Goal: Participate in discussion: Participate in discussion

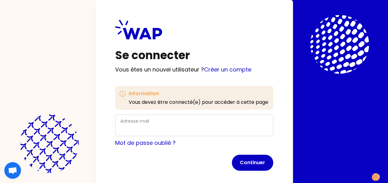
click at [135, 121] on label "Adresse mail" at bounding box center [134, 121] width 29 height 6
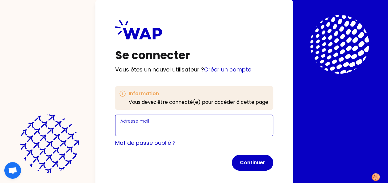
click at [135, 125] on input "Adresse mail" at bounding box center [193, 129] width 147 height 9
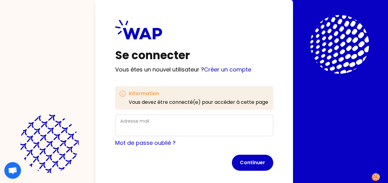
click at [148, 123] on div "Adresse mail" at bounding box center [193, 125] width 147 height 16
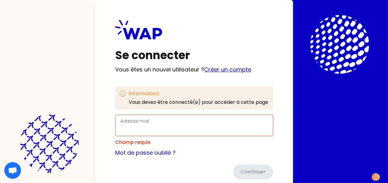
click at [229, 69] on link "Créer un compte" at bounding box center [227, 70] width 47 height 8
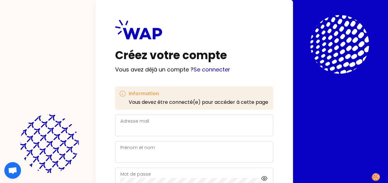
click at [157, 123] on div "Adresse mail" at bounding box center [193, 125] width 147 height 16
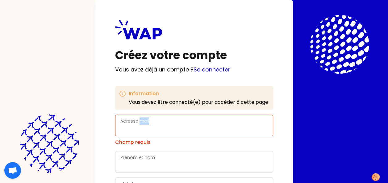
click at [157, 123] on div "Adresse mail" at bounding box center [193, 125] width 147 height 16
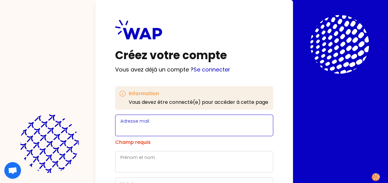
click at [152, 133] on input "Adresse mail" at bounding box center [193, 129] width 147 height 9
type input "[PERSON_NAME][EMAIL_ADDRESS][DOMAIN_NAME]"
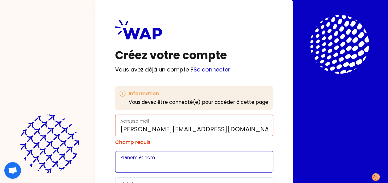
type input "[PERSON_NAME]"
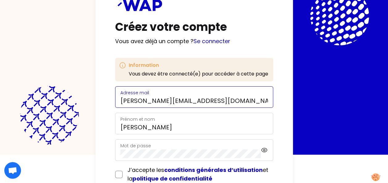
scroll to position [62, 0]
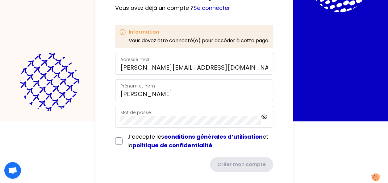
click at [155, 113] on div "Mot de passe" at bounding box center [190, 117] width 141 height 16
click at [108, 110] on div "Créez votre compte Vous avez déjà un compte ? Se connecter Information Vous dev…" at bounding box center [193, 64] width 197 height 253
click at [263, 115] on icon at bounding box center [264, 116] width 7 height 7
click at [119, 140] on input "checkbox" at bounding box center [118, 141] width 7 height 7
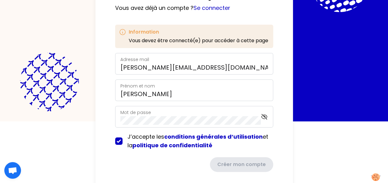
checkbox input "true"
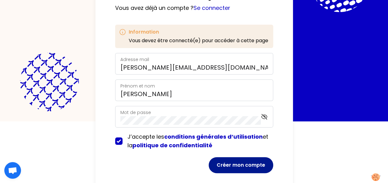
click at [251, 167] on button "Créer mon compte" at bounding box center [240, 165] width 64 height 16
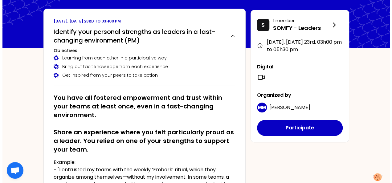
scroll to position [62, 0]
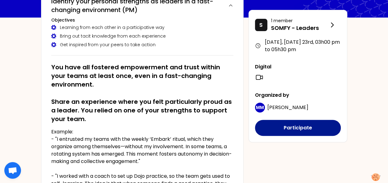
click at [303, 125] on button "Participate" at bounding box center [298, 128] width 86 height 16
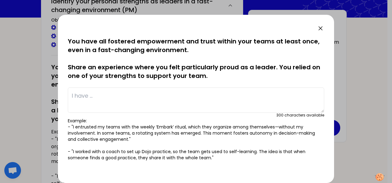
click at [103, 95] on textarea at bounding box center [196, 100] width 257 height 25
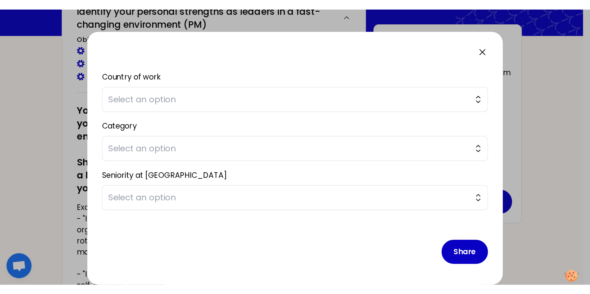
scroll to position [0, 0]
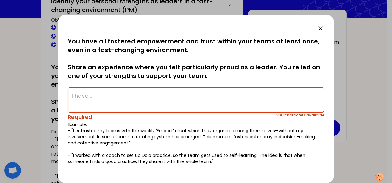
click at [149, 98] on textarea at bounding box center [196, 100] width 257 height 25
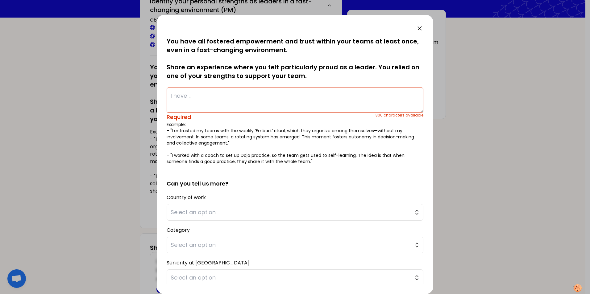
click at [196, 97] on textarea at bounding box center [295, 100] width 257 height 25
click at [180, 100] on textarea at bounding box center [295, 100] width 257 height 25
click at [195, 97] on textarea at bounding box center [295, 100] width 257 height 25
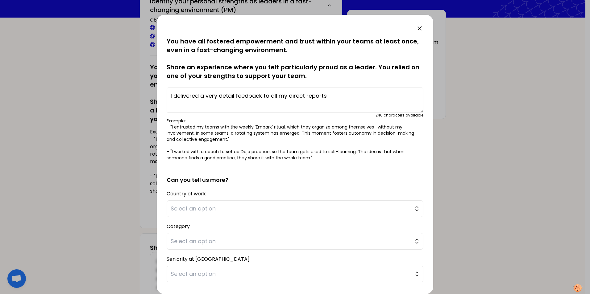
click at [212, 96] on textarea "I delivered a very detail feedback to all my direct reports" at bounding box center [295, 100] width 257 height 25
click at [222, 95] on textarea "I delivered a detail feedback to all my direct reports" at bounding box center [295, 100] width 257 height 25
click at [331, 98] on textarea "I delivered a detailed feedback to all my direct reports" at bounding box center [295, 100] width 257 height 25
click at [230, 96] on textarea "I delivered a detailed feedback to all my direct reports a few months after I j…" at bounding box center [295, 100] width 257 height 25
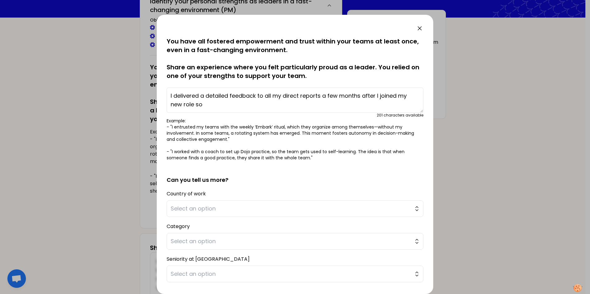
click at [212, 105] on textarea "I delivered a detailed feedback to all my direct reports a few months after I j…" at bounding box center [295, 100] width 257 height 25
click at [212, 103] on textarea "I delivered a detailed feedback to all my direct reports a few months after I j…" at bounding box center [295, 100] width 257 height 25
click at [269, 106] on textarea "I delivered a detailed feedback to all my direct reports a few months after I j…" at bounding box center [295, 100] width 257 height 25
click at [320, 105] on textarea "I delivered a detailed feedback to all my direct reports a few months after I j…" at bounding box center [295, 100] width 257 height 25
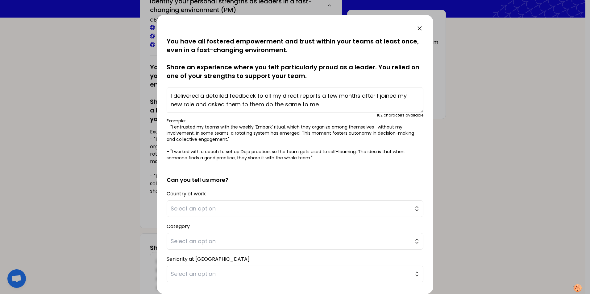
click at [173, 94] on textarea "I delivered a detailed feedback to all my direct reports a few months after I j…" at bounding box center [295, 100] width 257 height 25
drag, startPoint x: 331, startPoint y: 105, endPoint x: 210, endPoint y: 104, distance: 120.3
click at [210, 104] on textarea "A few months after I joined my new role, I delivered a detailed feedback to all…" at bounding box center [295, 100] width 257 height 25
click at [225, 103] on textarea "A few months after I joined my new role, I delivered a detailed feedback to all…" at bounding box center [295, 100] width 257 height 25
drag, startPoint x: 253, startPoint y: 103, endPoint x: 268, endPoint y: 105, distance: 15.2
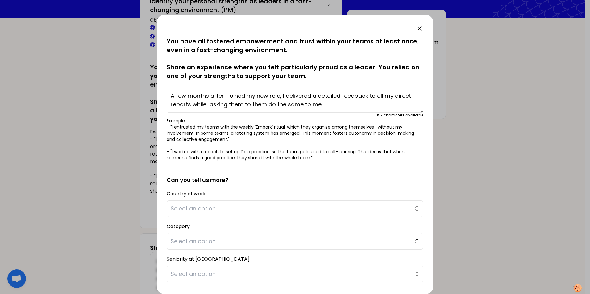
click at [268, 105] on textarea "A few months after I joined my new role, I delivered a detailed feedback to all…" at bounding box center [295, 100] width 257 height 25
click at [207, 105] on textarea "A few months after I joined my new role, I delivered a detailed feedback to all…" at bounding box center [295, 100] width 257 height 25
click at [326, 102] on textarea "A few months after I joined my new role, I delivered a detailed feedback to all…" at bounding box center [295, 100] width 257 height 25
click at [191, 105] on textarea "A few months after I joined my new role, I delivered a detailed feedback to all…" at bounding box center [295, 100] width 257 height 25
click at [312, 96] on textarea "A few months after I joined my new role, I delivered a detailed feedback to all…" at bounding box center [295, 100] width 257 height 25
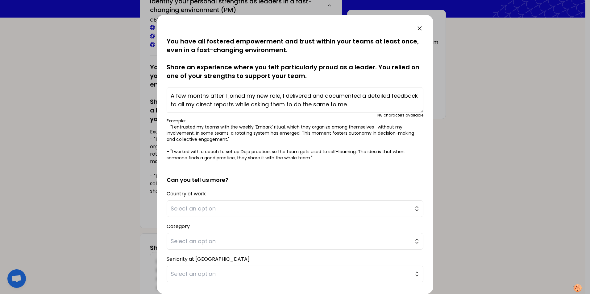
click at [321, 108] on textarea "A few months after I joined my new role, I delivered and documented a detailed …" at bounding box center [295, 100] width 257 height 25
click at [379, 108] on textarea "A few months after I joined my new role, I delivered and documented a detailed …" at bounding box center [295, 100] width 257 height 25
click at [244, 183] on span "Select an option" at bounding box center [291, 208] width 240 height 9
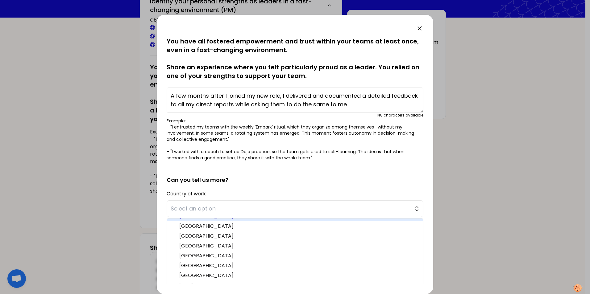
scroll to position [62, 0]
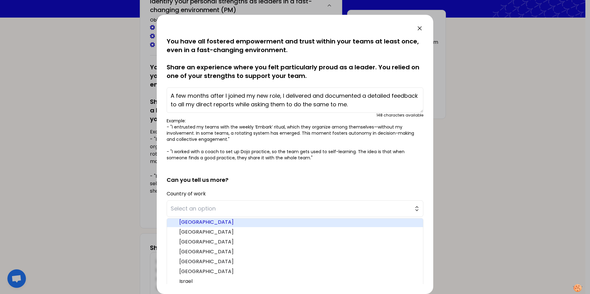
click at [201, 183] on span "[GEOGRAPHIC_DATA]" at bounding box center [298, 222] width 239 height 7
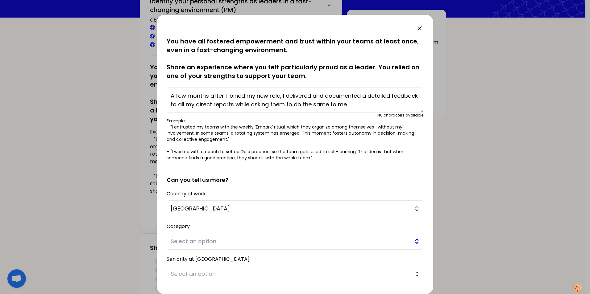
click at [197, 183] on span "Select an option" at bounding box center [291, 241] width 240 height 9
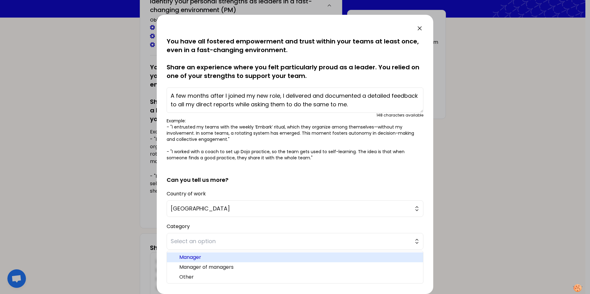
click at [197, 183] on span "Manager" at bounding box center [298, 257] width 239 height 7
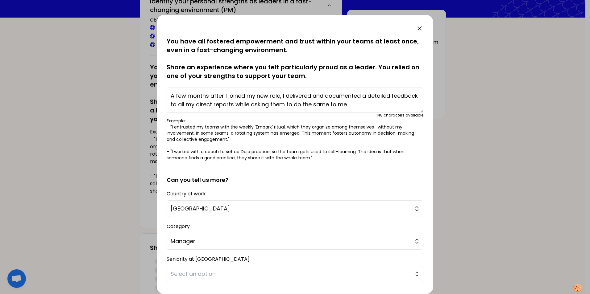
scroll to position [31, 0]
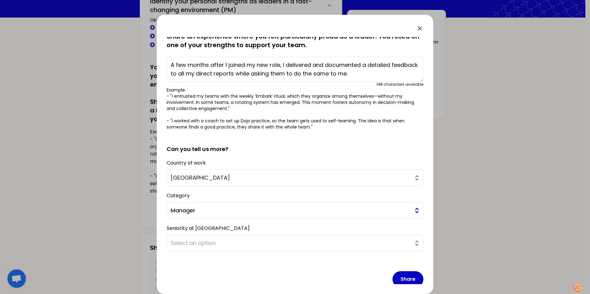
click at [204, 183] on span "Manager" at bounding box center [291, 210] width 240 height 9
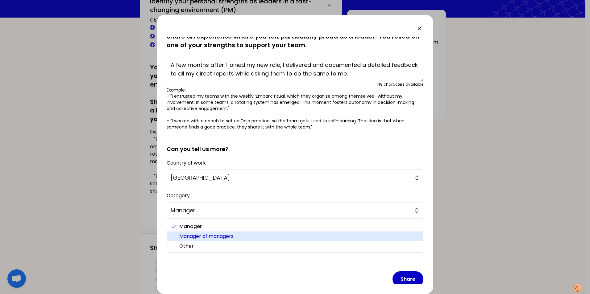
click at [204, 183] on span "Manager of managers" at bounding box center [298, 236] width 239 height 7
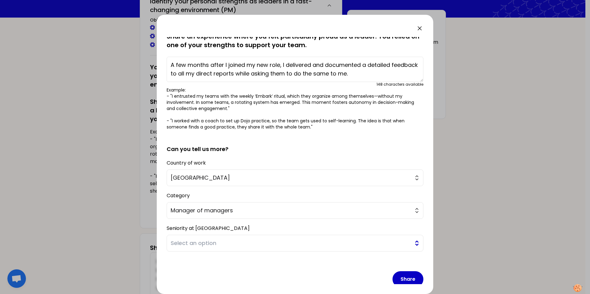
click at [202, 183] on span "Select an option" at bounding box center [291, 243] width 240 height 9
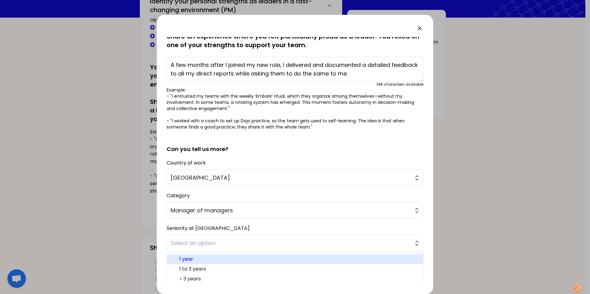
click at [199, 183] on span "1 year" at bounding box center [298, 259] width 239 height 7
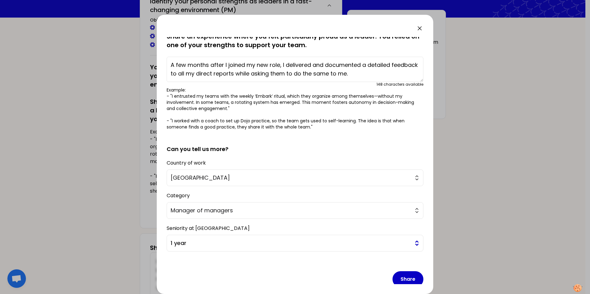
click at [203, 183] on button "1 year" at bounding box center [295, 243] width 257 height 17
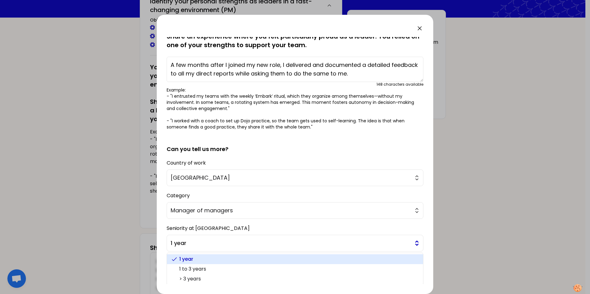
click at [203, 183] on button "1 year" at bounding box center [295, 243] width 257 height 17
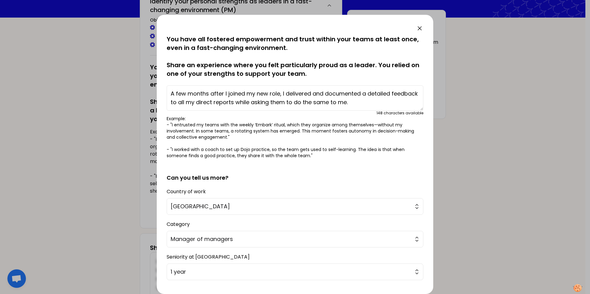
scroll to position [0, 0]
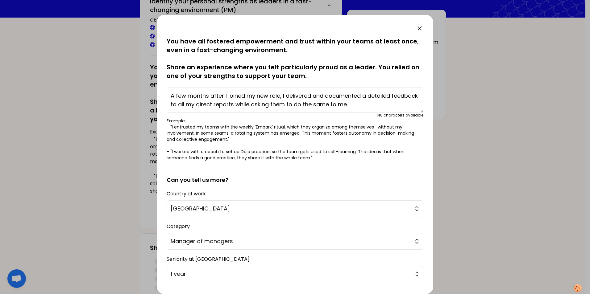
click at [383, 106] on textarea "A few months after I joined my new role, I delivered and documented a detailed …" at bounding box center [295, 100] width 257 height 25
drag, startPoint x: 278, startPoint y: 106, endPoint x: 310, endPoint y: 106, distance: 31.8
click at [310, 106] on textarea "A few months after I joined my new role, I delivered and documented a detailed …" at bounding box center [295, 100] width 257 height 25
click at [328, 106] on textarea "A few months after I joined my new role, I delivered and documented a detailed …" at bounding box center [295, 100] width 257 height 25
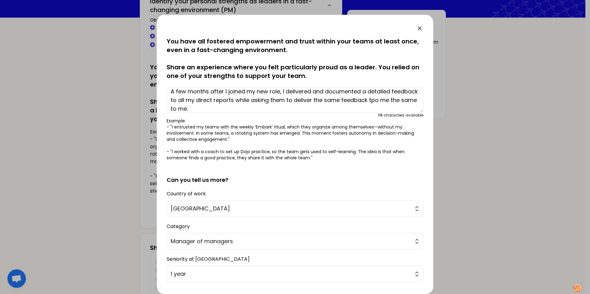
click at [392, 100] on textarea "A few months after I joined my new role, I delivered and documented a detailed …" at bounding box center [295, 100] width 257 height 25
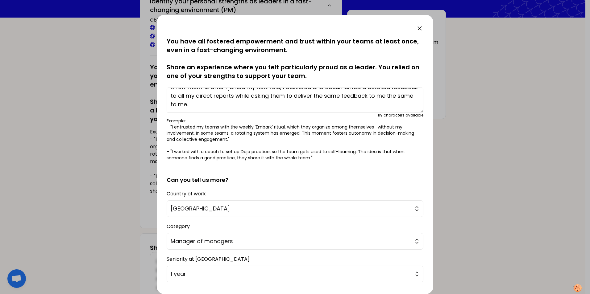
drag, startPoint x: 230, startPoint y: 110, endPoint x: 181, endPoint y: 104, distance: 49.4
click at [181, 104] on textarea "A few months after I joined my new role, I delivered and documented a detailed …" at bounding box center [295, 100] width 257 height 25
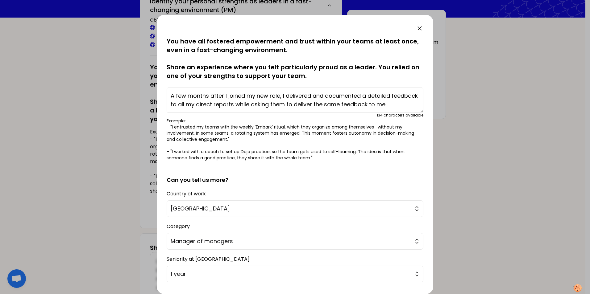
click at [362, 98] on textarea "A few months after I joined my new role, I delivered and documented a detailed …" at bounding box center [295, 100] width 257 height 25
click at [350, 96] on textarea "A few months after I joined my new role, I delivered and documented a detailed …" at bounding box center [295, 100] width 257 height 25
drag, startPoint x: 321, startPoint y: 96, endPoint x: 368, endPoint y: 98, distance: 46.3
click at [368, 98] on textarea "A few months after I joined my new role, I delivered and documented a detailed …" at bounding box center [295, 100] width 257 height 25
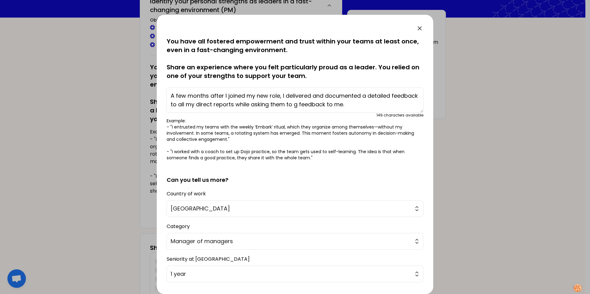
scroll to position [0, 0]
drag, startPoint x: 397, startPoint y: 103, endPoint x: 412, endPoint y: 105, distance: 14.7
click at [392, 105] on textarea "A few months after I joined my new role, I delivered and documented a detailed …" at bounding box center [295, 100] width 257 height 25
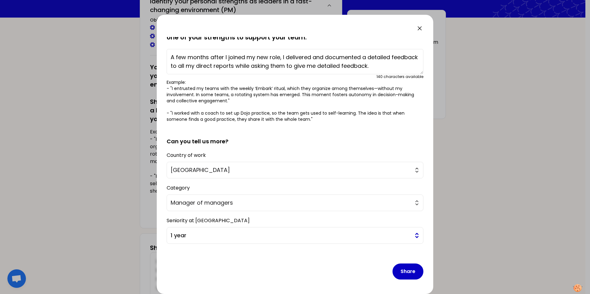
scroll to position [39, 0]
type textarea "A few months after I joined my new role, I delivered and documented a detailed …"
click at [392, 183] on button "Share" at bounding box center [407, 271] width 31 height 16
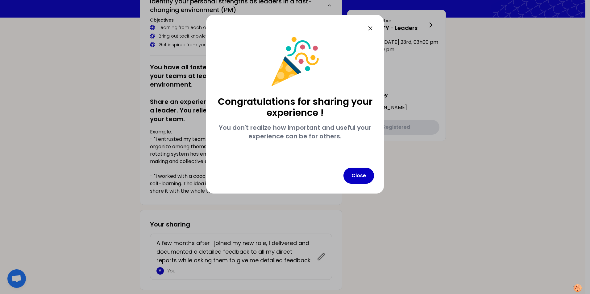
scroll to position [0, 0]
click at [369, 26] on icon at bounding box center [369, 28] width 7 height 7
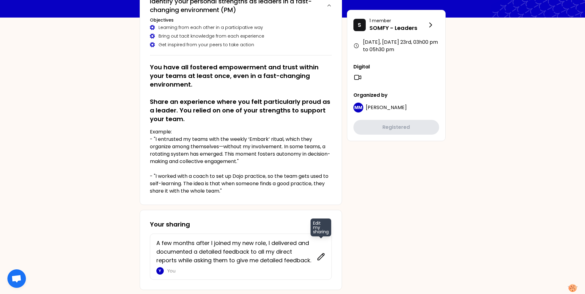
click at [323, 183] on icon at bounding box center [321, 257] width 9 height 9
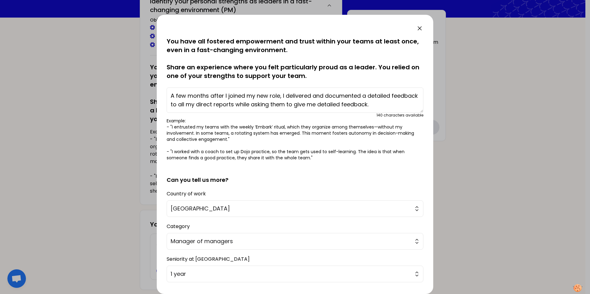
click at [322, 95] on textarea "A few months after I joined my new role, I delivered and documented a detailed …" at bounding box center [295, 100] width 257 height 25
click at [382, 97] on textarea "A few months after I joined my new role, I delivered an documented a detailed f…" at bounding box center [295, 100] width 257 height 25
click at [379, 104] on textarea "A few months after I joined my new role, I delivered an documented a detailed f…" at bounding box center [295, 100] width 257 height 25
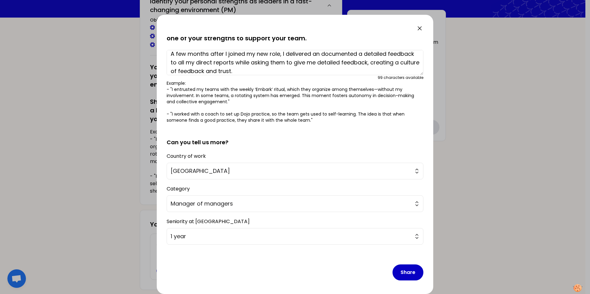
scroll to position [39, 0]
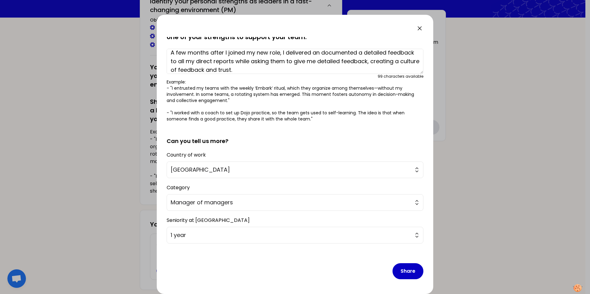
click at [224, 52] on textarea "A few months after I joined my new role, I delivered an documented a detailed f…" at bounding box center [295, 61] width 257 height 25
type textarea "A few months after I joined my new role, I delivered an documented a detailed f…"
click at [392, 183] on button "Share" at bounding box center [407, 271] width 31 height 16
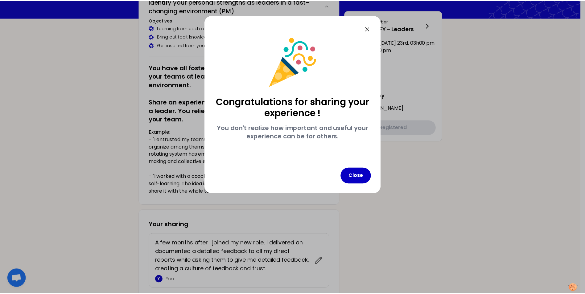
scroll to position [0, 0]
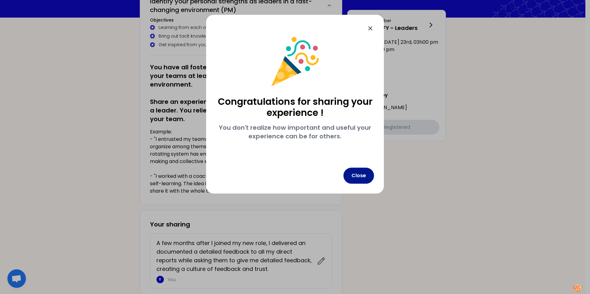
click at [353, 176] on button "Close" at bounding box center [358, 176] width 31 height 16
